Goal: Transaction & Acquisition: Subscribe to service/newsletter

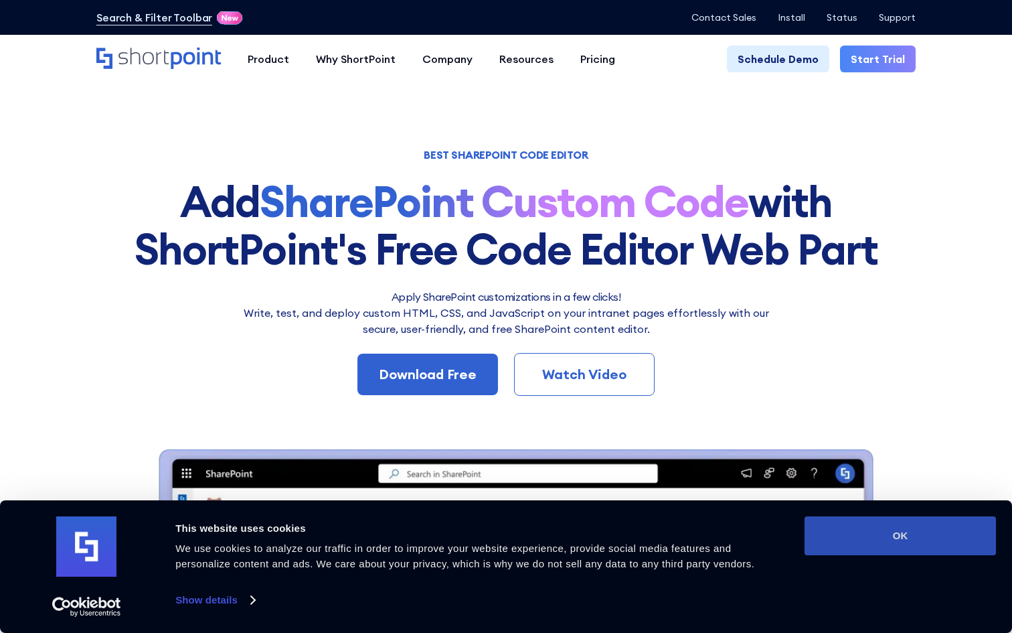
click at [870, 525] on button "OK" at bounding box center [901, 535] width 192 height 39
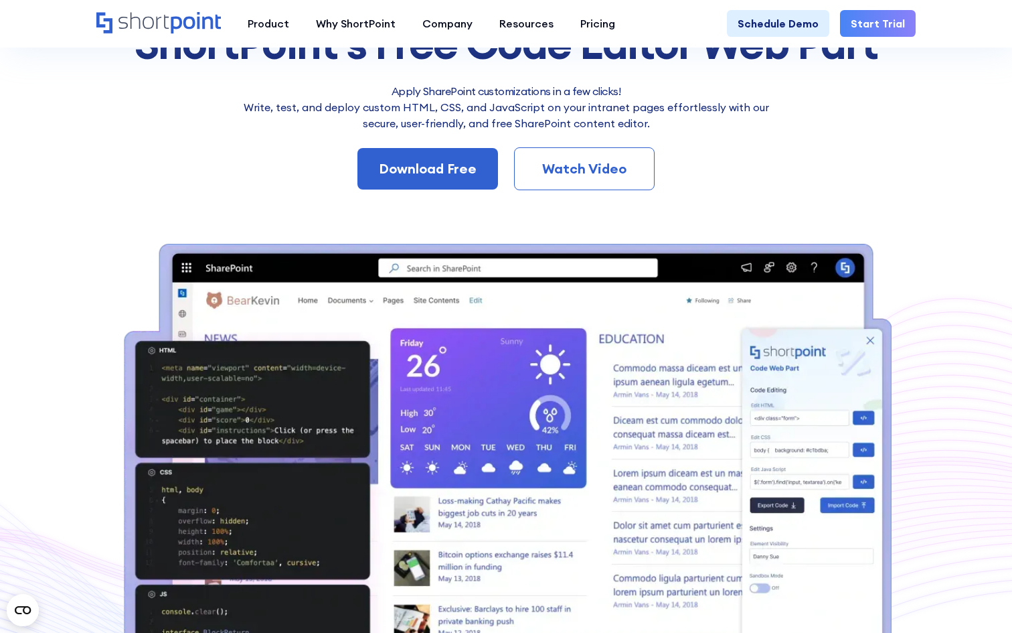
scroll to position [223, 0]
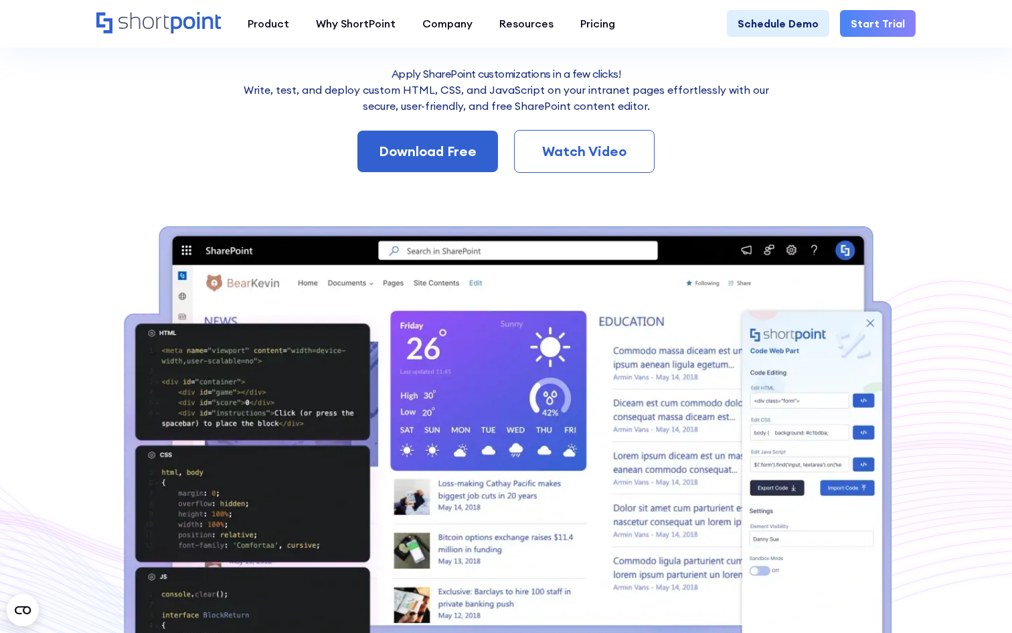
click at [612, 155] on div "Watch Video" at bounding box center [584, 151] width 96 height 20
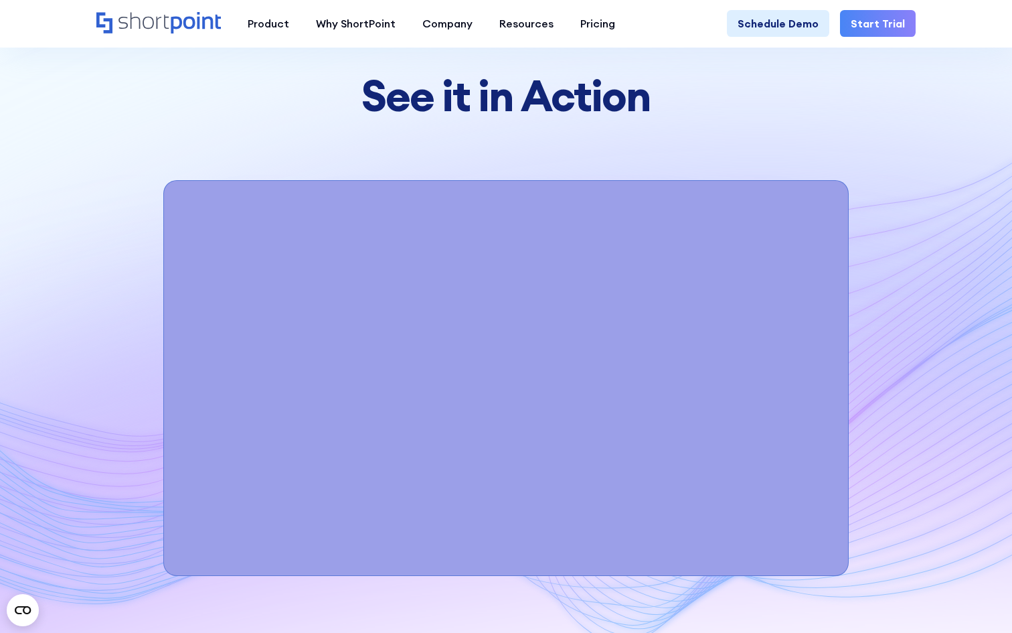
scroll to position [4788, 0]
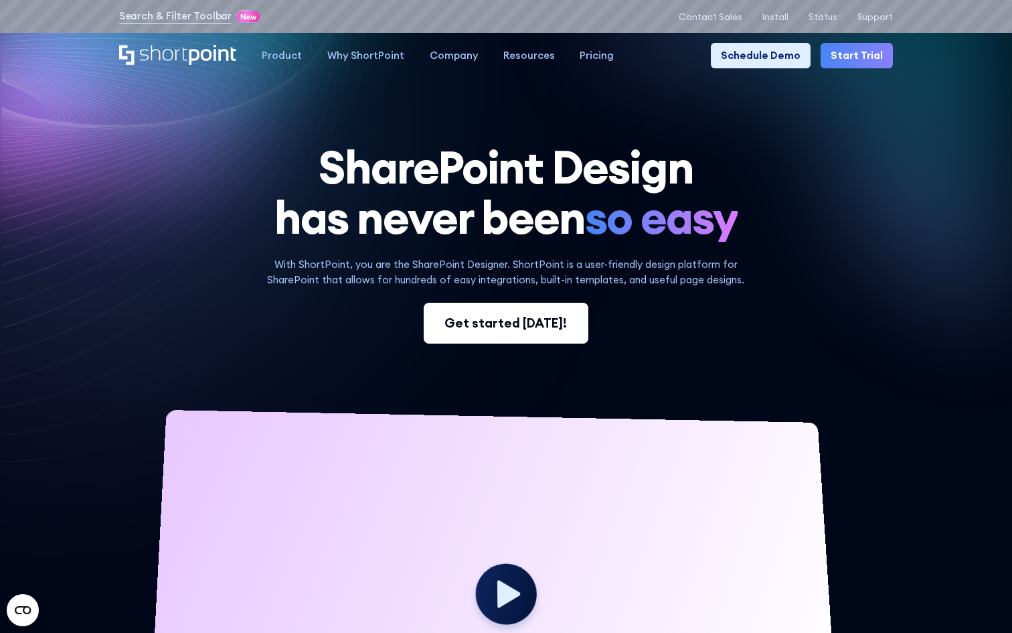
click at [498, 319] on div "Get started [DATE]!" at bounding box center [506, 322] width 123 height 19
